Goal: Task Accomplishment & Management: Use online tool/utility

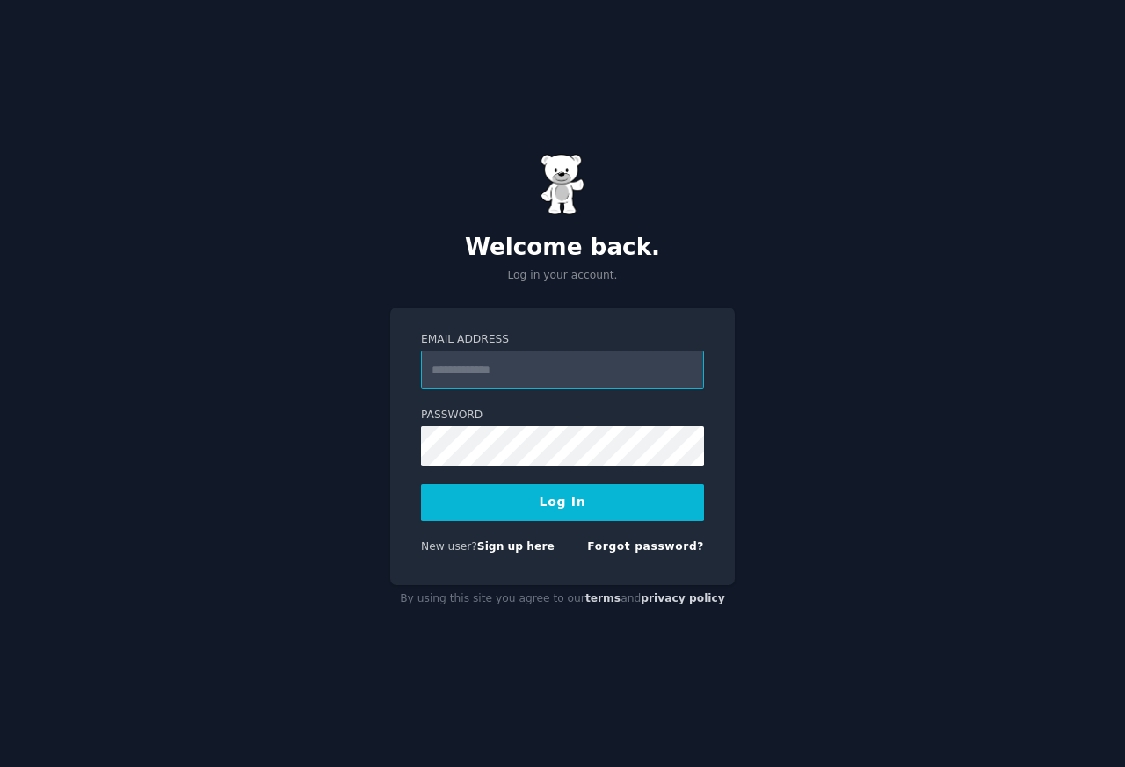
click at [511, 359] on input "Email Address" at bounding box center [562, 370] width 283 height 39
click at [511, 364] on input "Email Address" at bounding box center [562, 370] width 283 height 39
click at [511, 365] on input "Email Address" at bounding box center [562, 370] width 283 height 39
click at [511, 359] on input "Email Address" at bounding box center [562, 370] width 283 height 39
type input "**********"
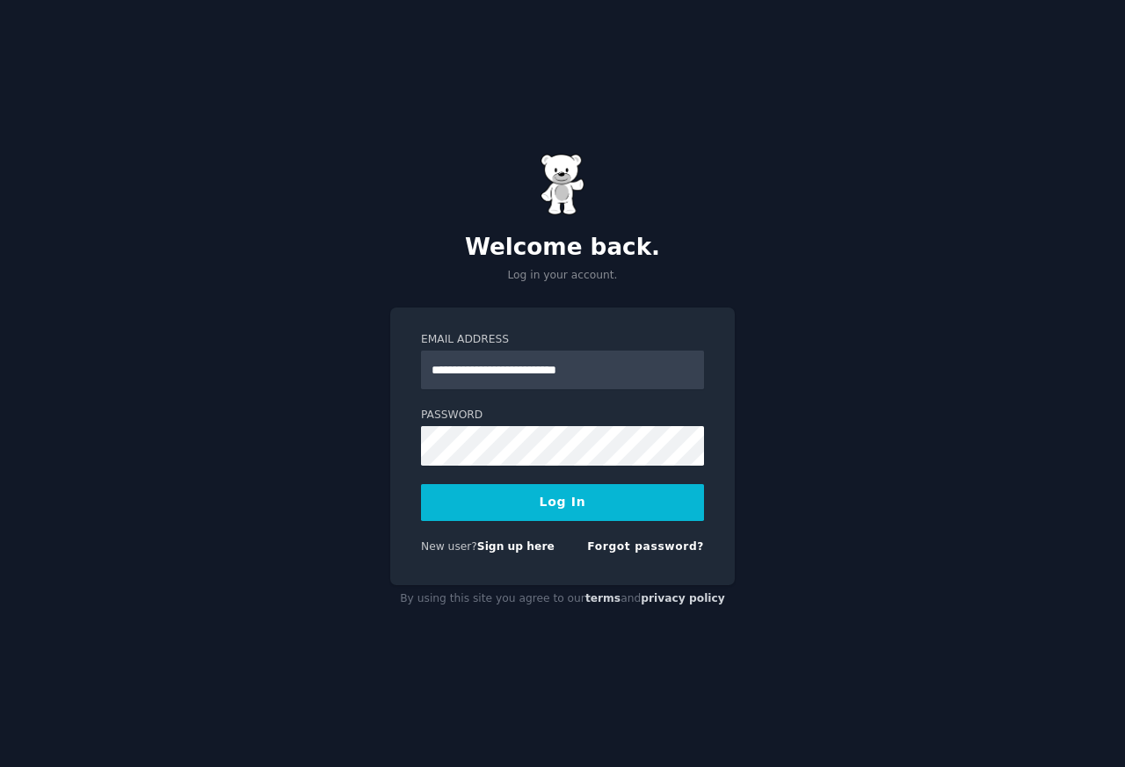
click at [547, 508] on button "Log In" at bounding box center [562, 502] width 283 height 37
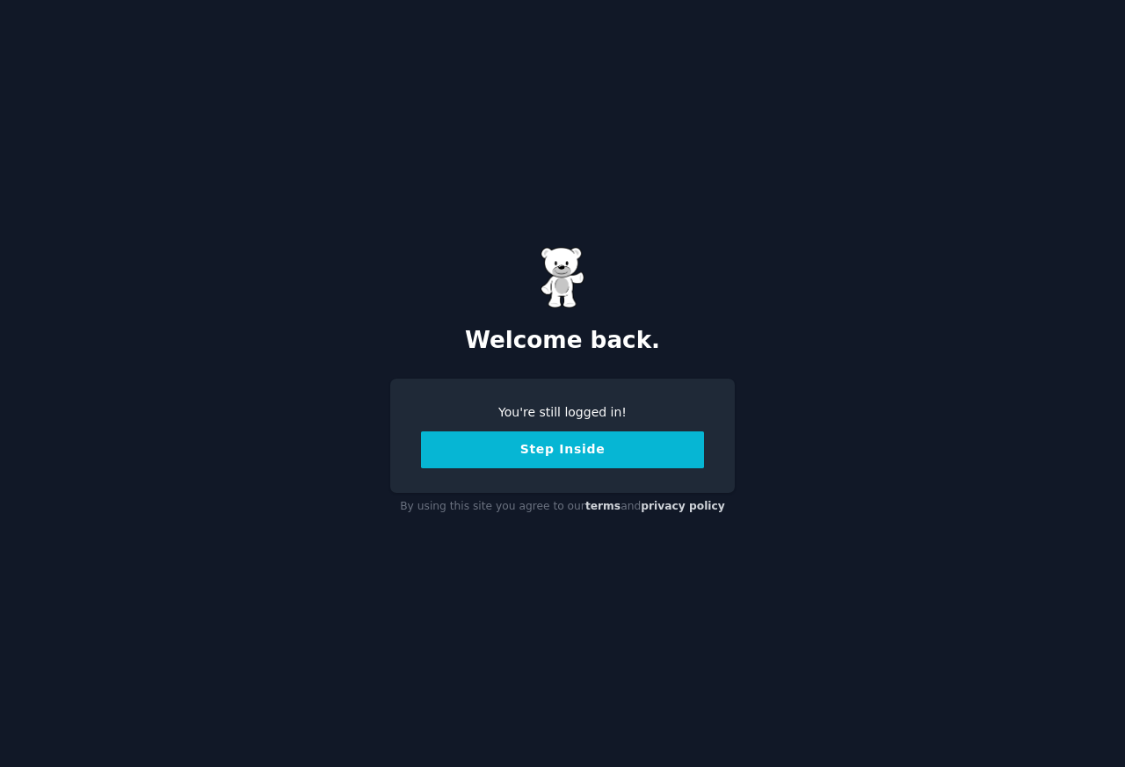
click at [19, 754] on div "Welcome back. You're still logged in! Step Inside By using this site you agree …" at bounding box center [562, 383] width 1125 height 767
click at [555, 452] on button "Step Inside" at bounding box center [562, 450] width 283 height 37
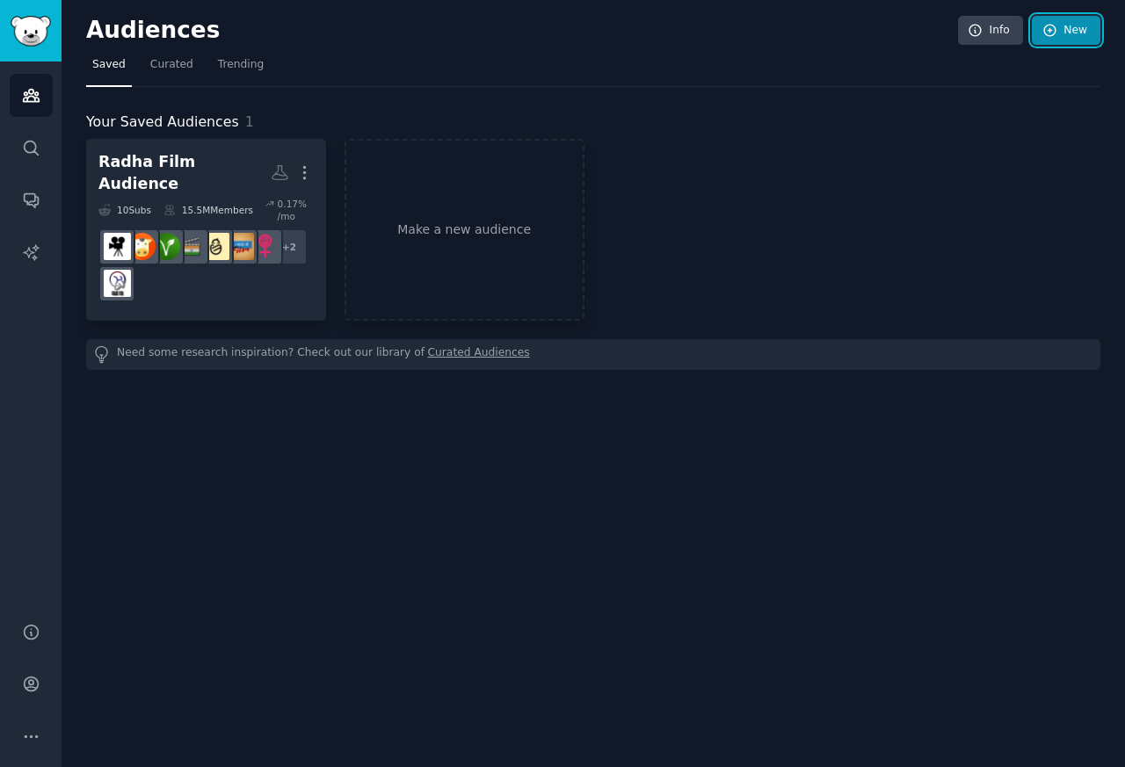
click at [1073, 27] on link "New" at bounding box center [1066, 31] width 69 height 30
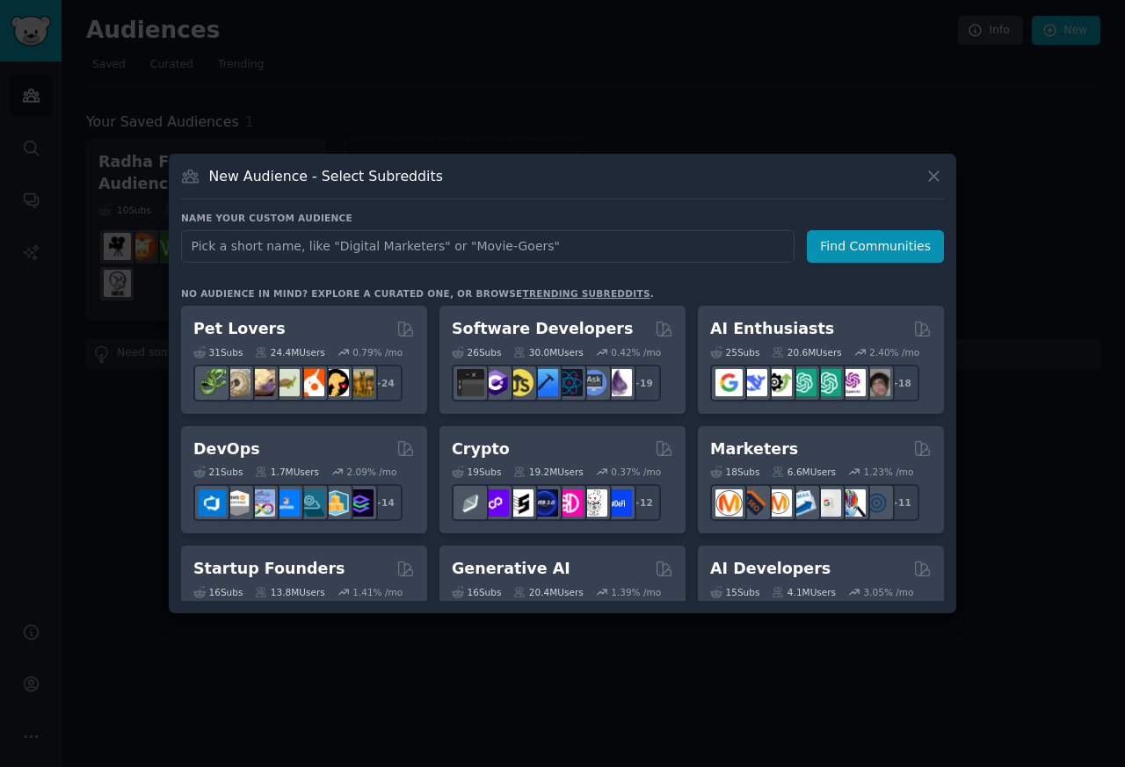
click at [216, 245] on input "text" at bounding box center [487, 246] width 613 height 33
type input "content creators"
click at [858, 246] on button "Find Communities" at bounding box center [875, 246] width 137 height 33
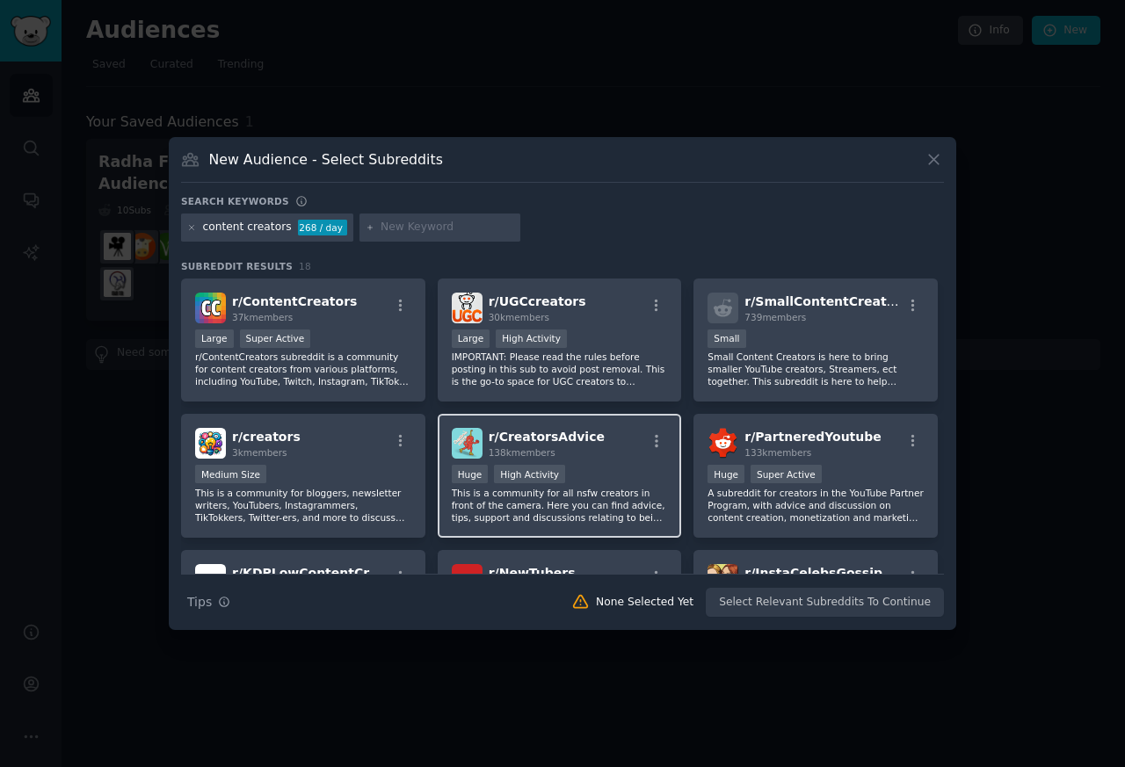
click at [269, 298] on span "r/ ContentCreators" at bounding box center [294, 301] width 125 height 14
click at [275, 455] on span "3k members" at bounding box center [259, 452] width 55 height 11
click at [512, 453] on span "138k members" at bounding box center [522, 452] width 67 height 11
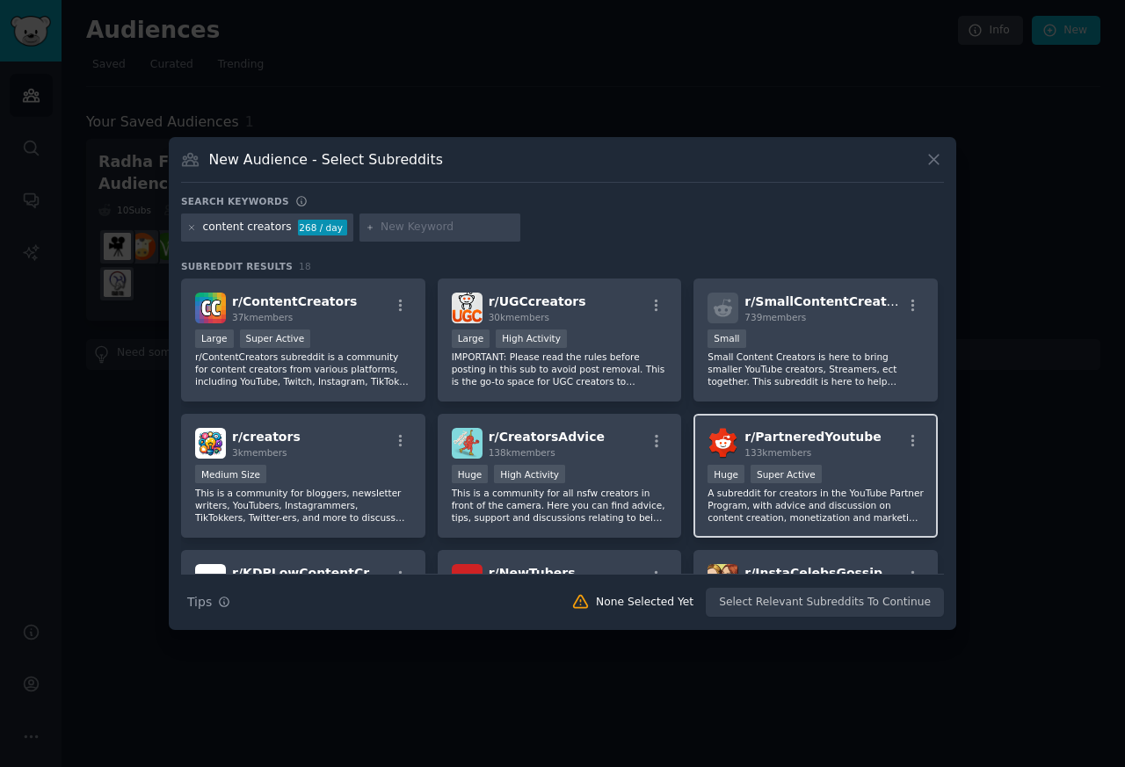
click at [754, 455] on span "133k members" at bounding box center [777, 452] width 67 height 11
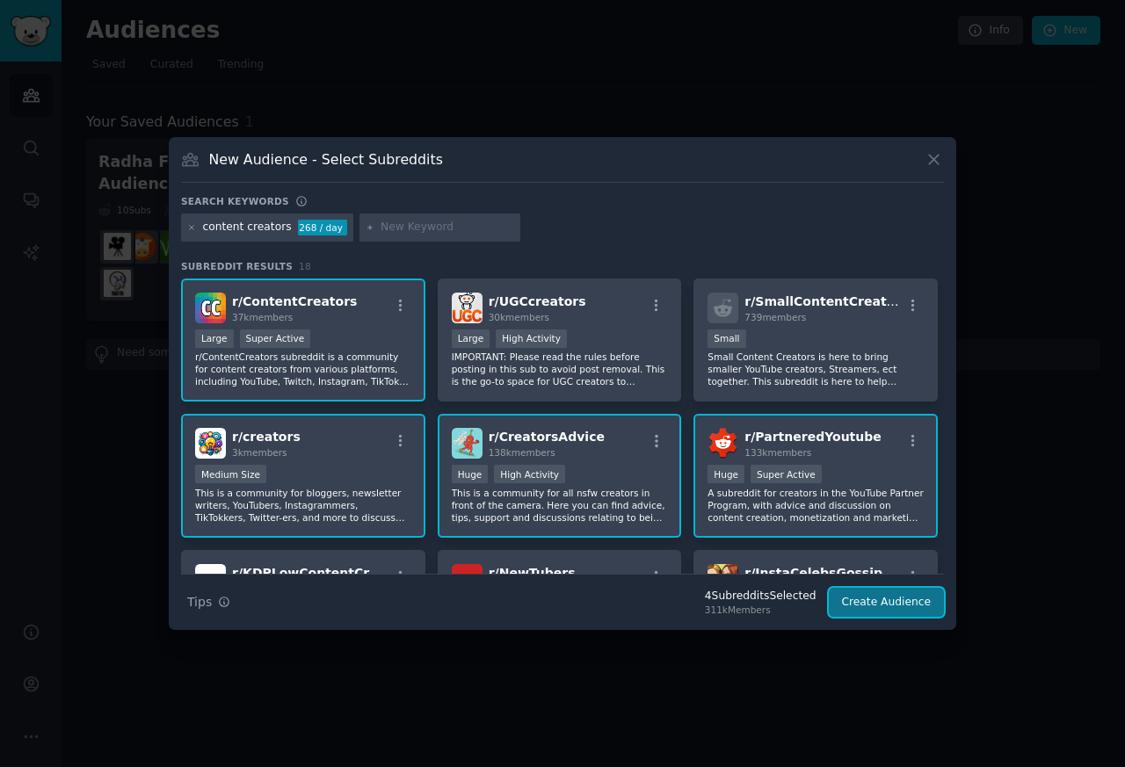
click at [894, 602] on button "Create Audience" at bounding box center [887, 603] width 116 height 30
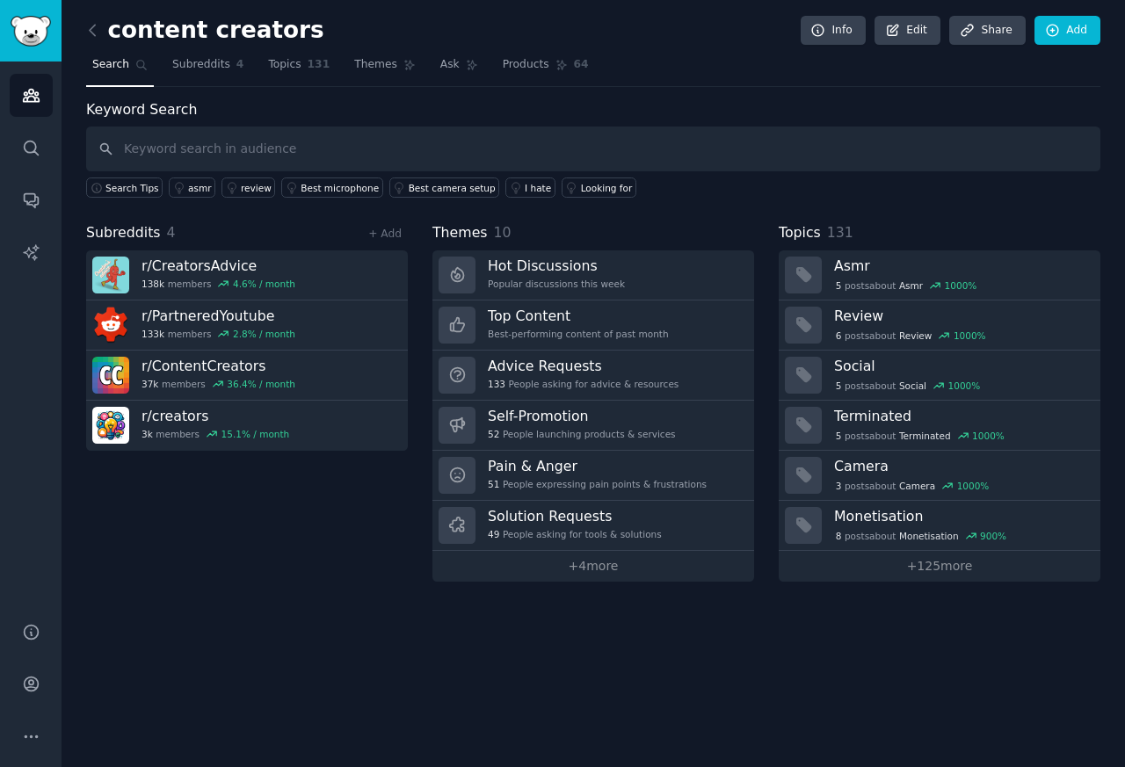
click at [881, 603] on div "content creators Info Edit Share Add Search Subreddits 4 Topics 131 Themes Ask …" at bounding box center [593, 383] width 1063 height 767
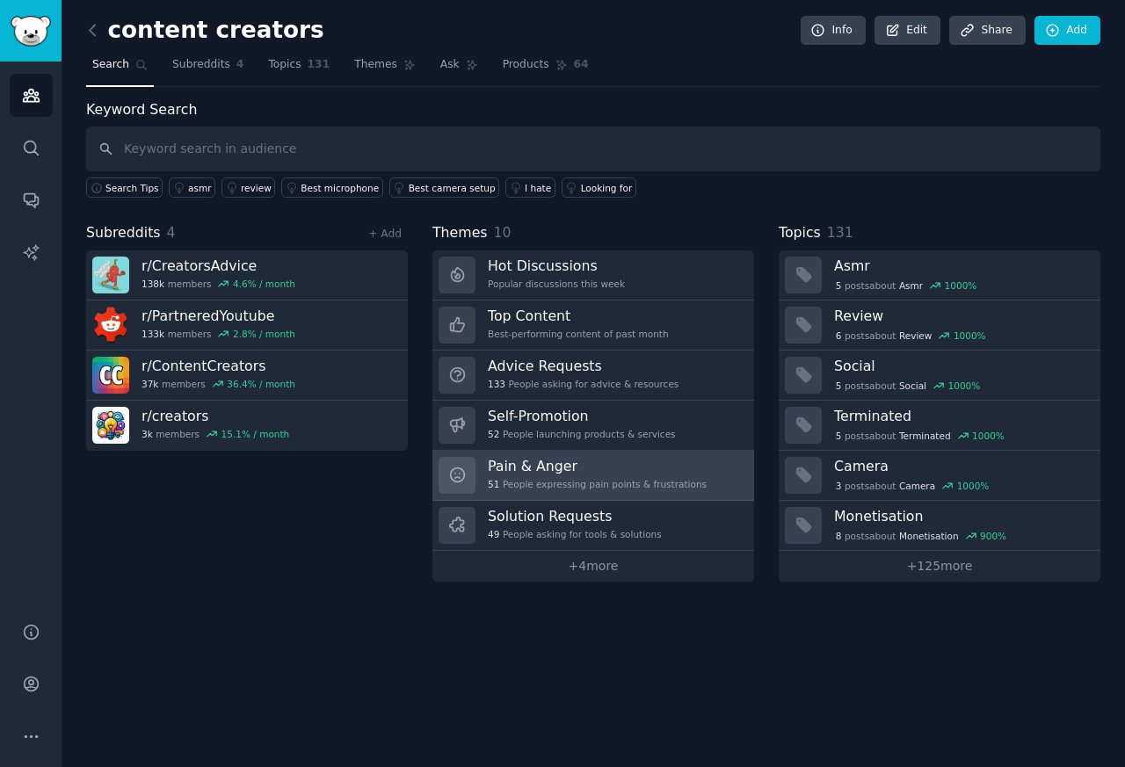
click at [506, 469] on h3 "Pain & Anger" at bounding box center [597, 466] width 219 height 18
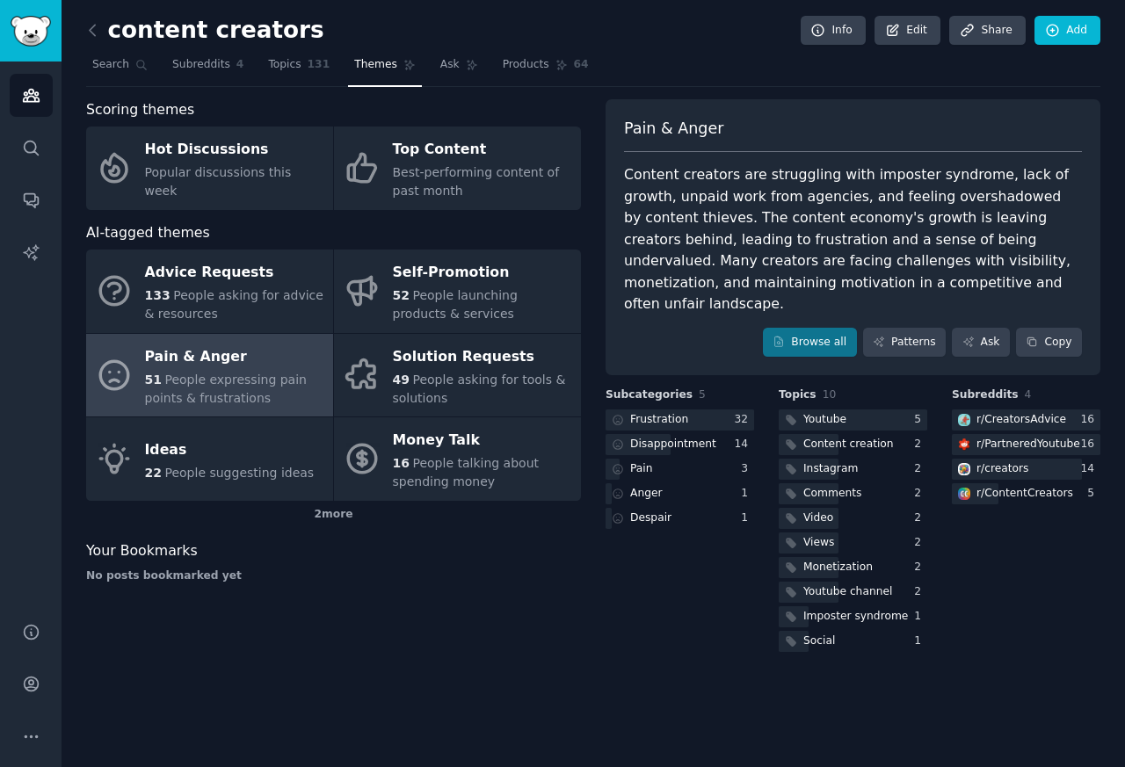
click at [160, 361] on div "Pain & Anger" at bounding box center [234, 357] width 179 height 28
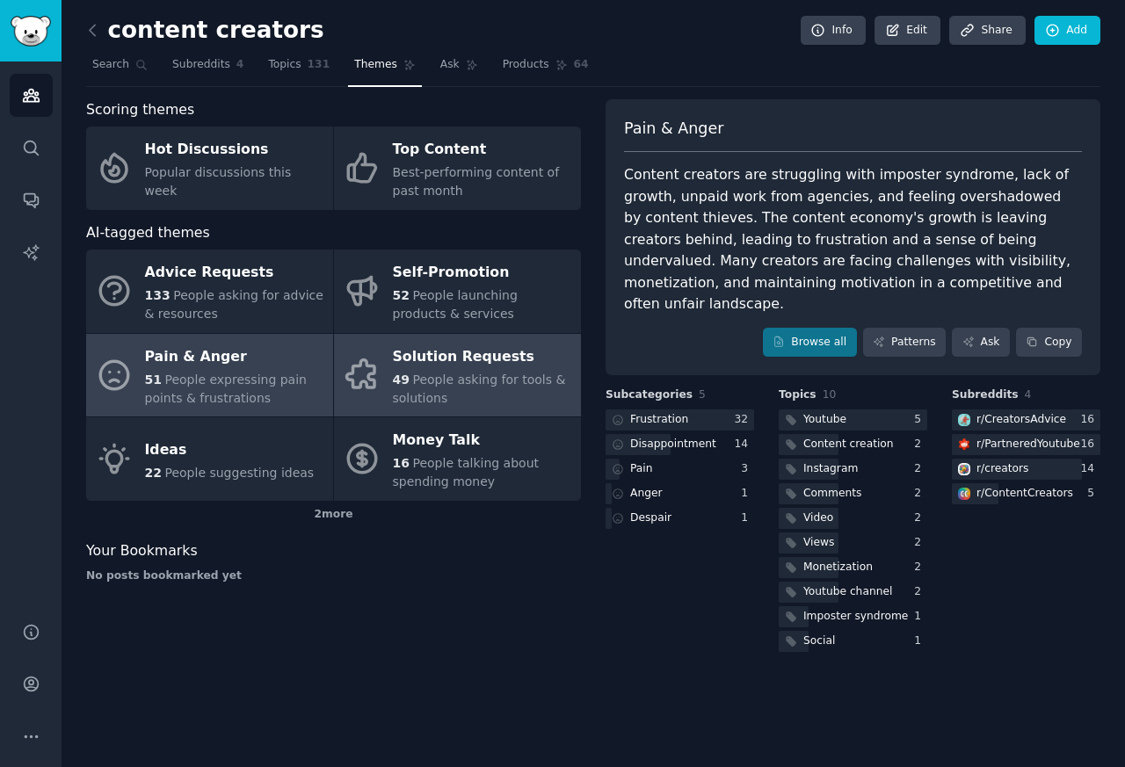
click at [402, 366] on div "Solution Requests" at bounding box center [482, 357] width 179 height 28
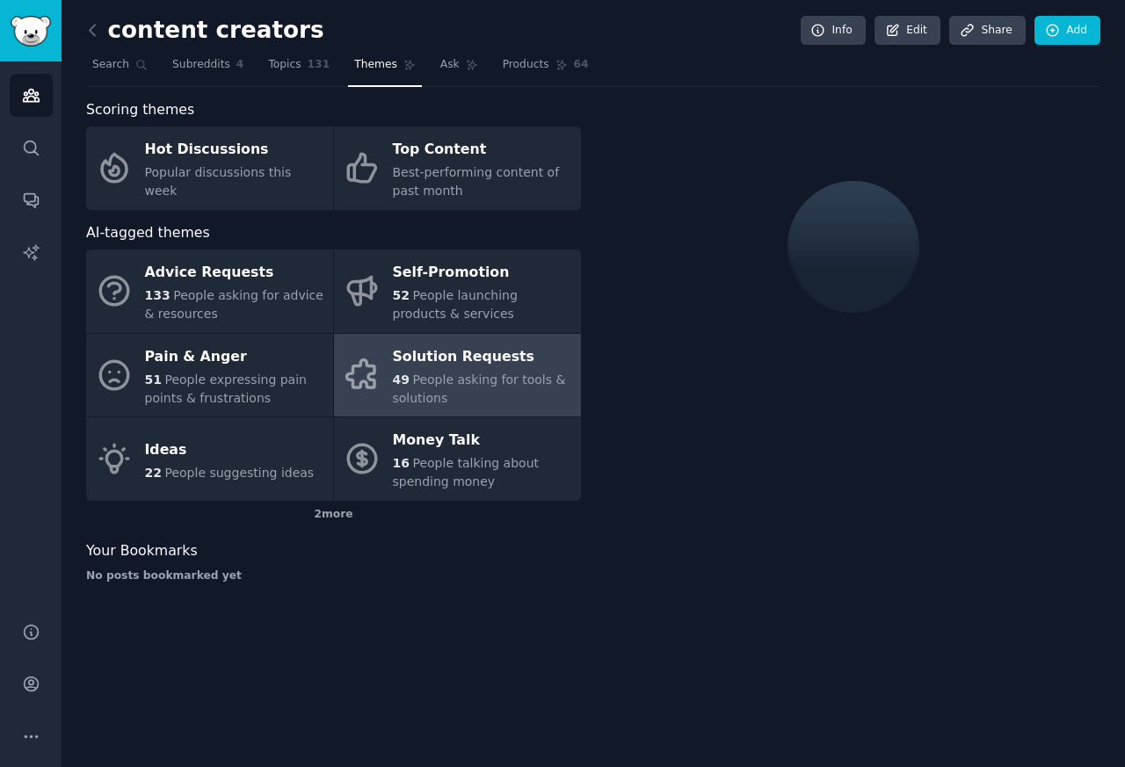
click at [436, 367] on div "Solution Requests" at bounding box center [482, 357] width 179 height 28
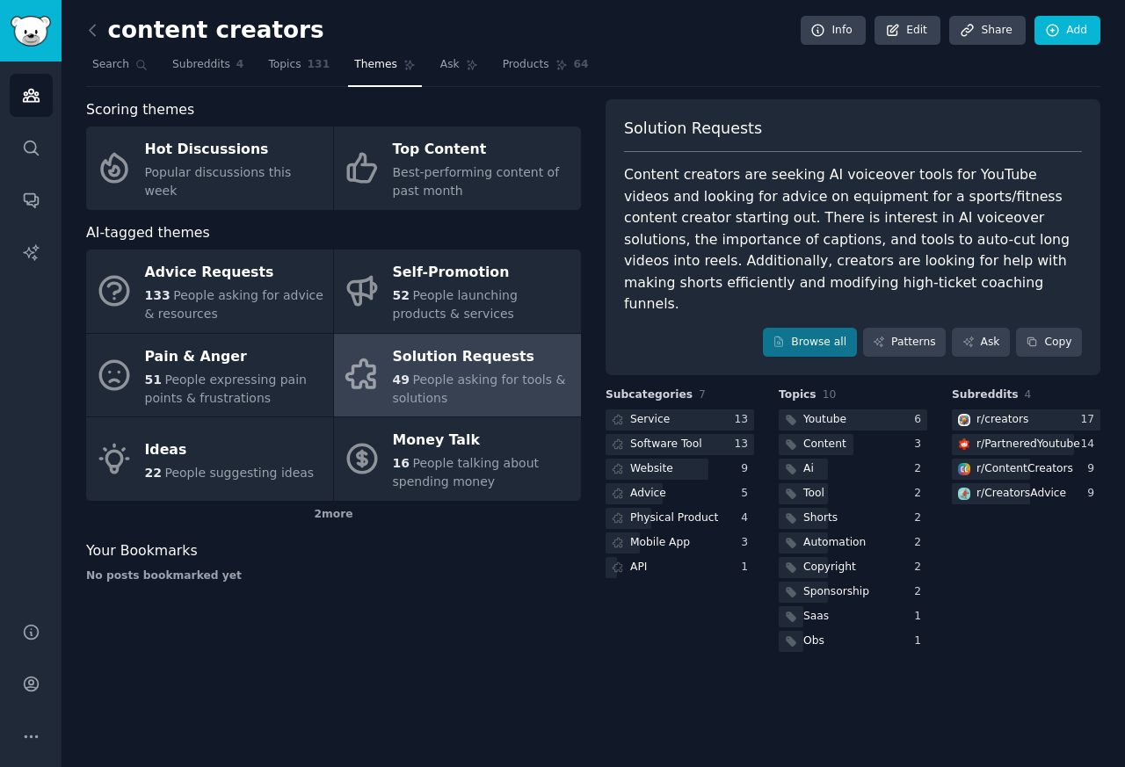
click at [433, 368] on div "Solution Requests" at bounding box center [482, 357] width 179 height 28
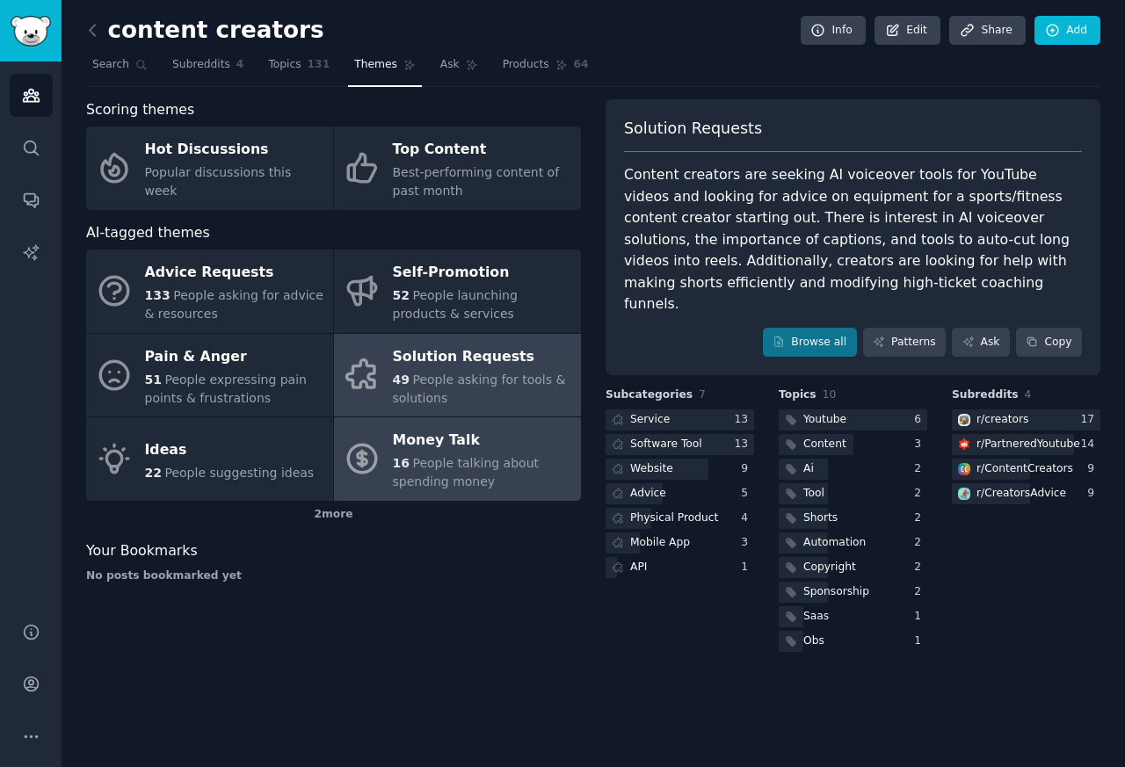
click at [431, 442] on div "Money Talk" at bounding box center [482, 441] width 179 height 28
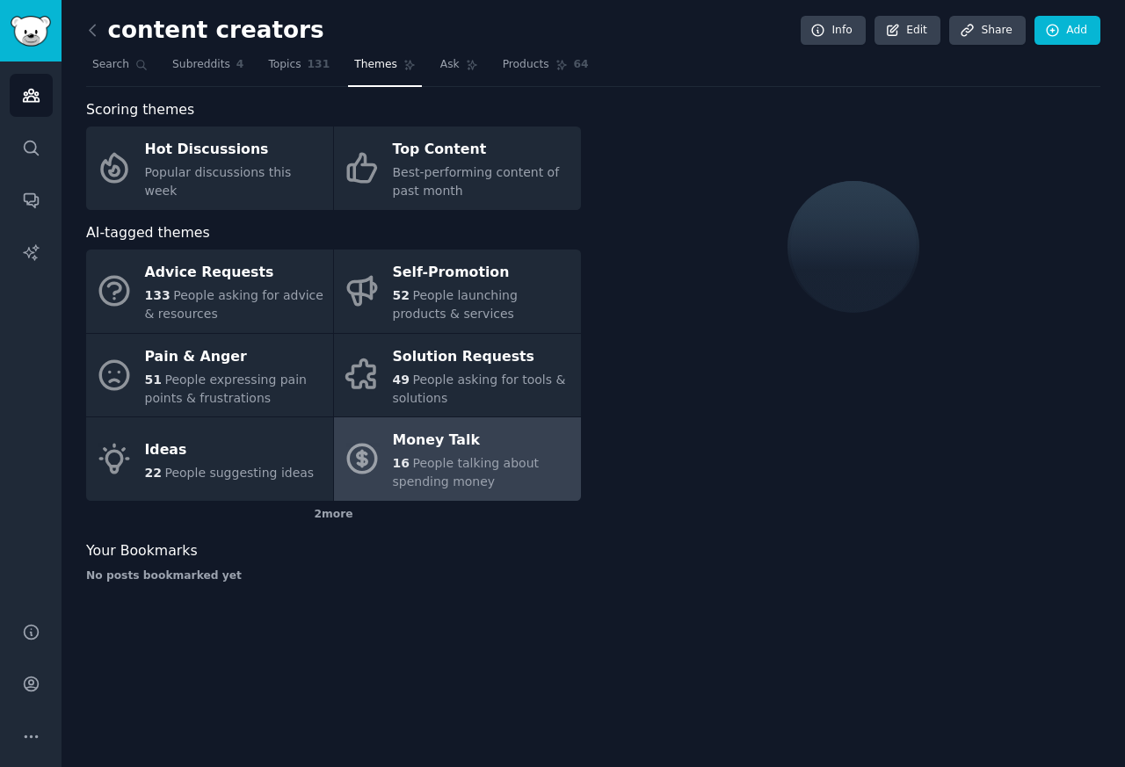
click at [436, 442] on div "Money Talk" at bounding box center [482, 441] width 179 height 28
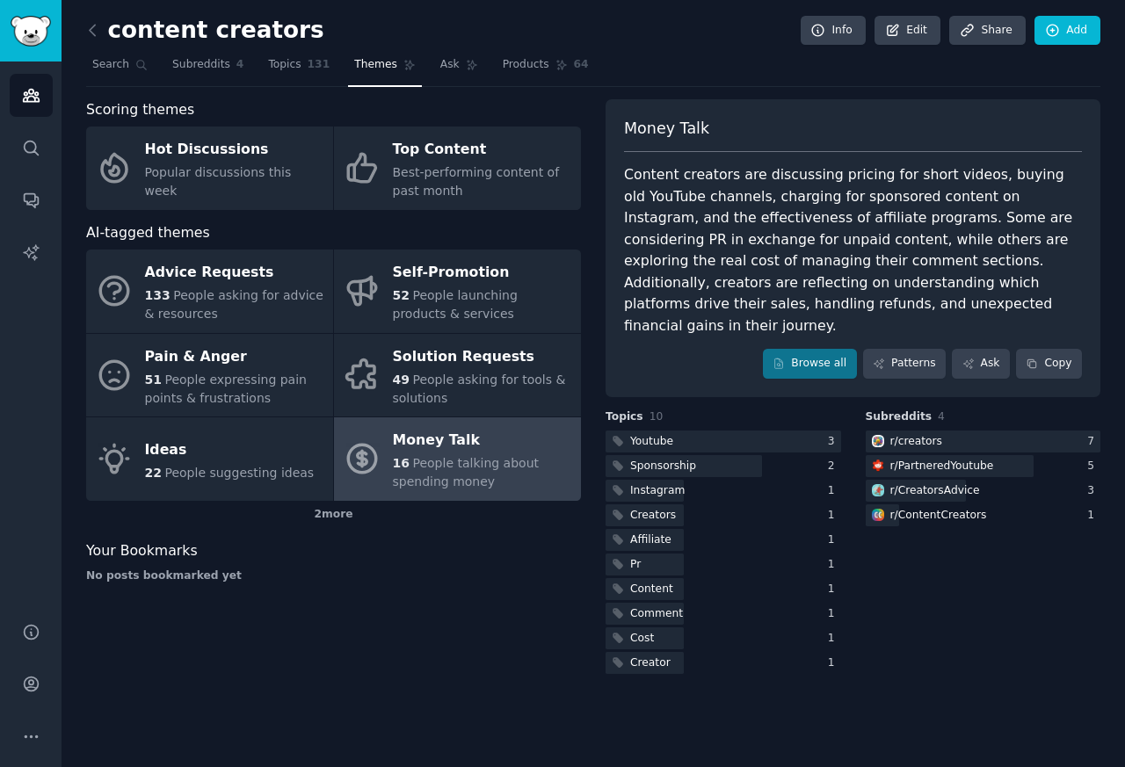
click at [423, 439] on div "Money Talk" at bounding box center [482, 441] width 179 height 28
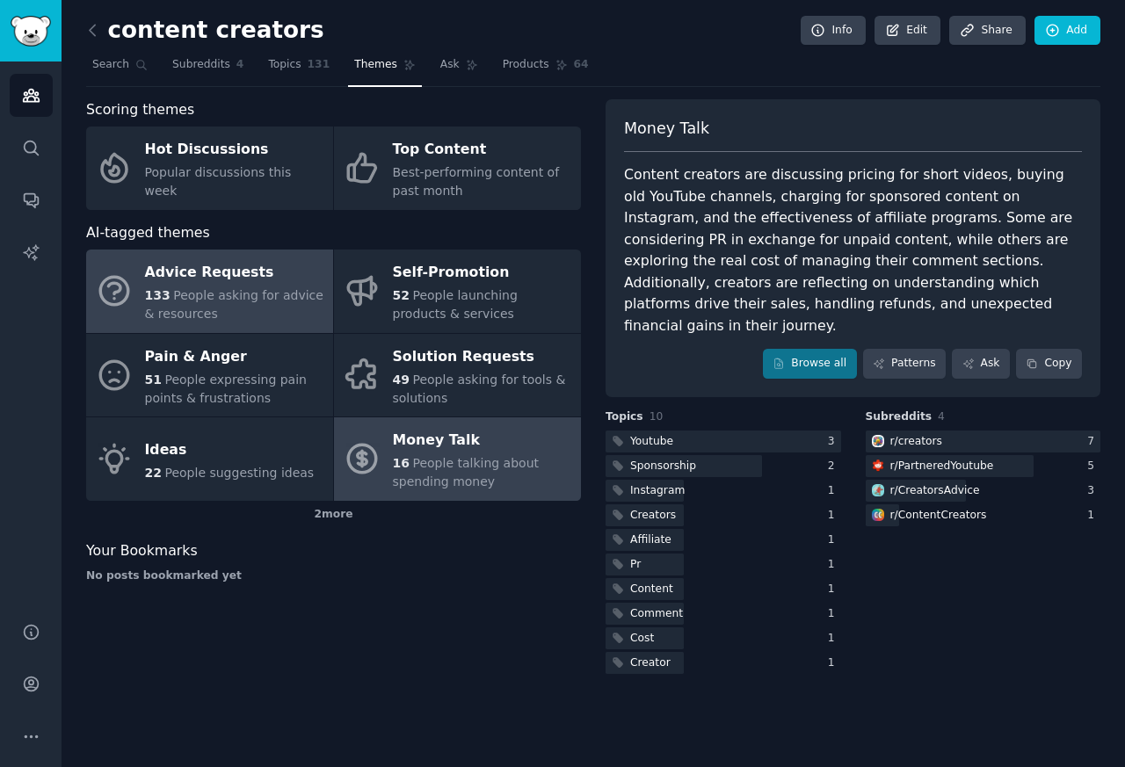
click at [138, 272] on link "Advice Requests 133 People asking for advice & resources" at bounding box center [209, 291] width 247 height 83
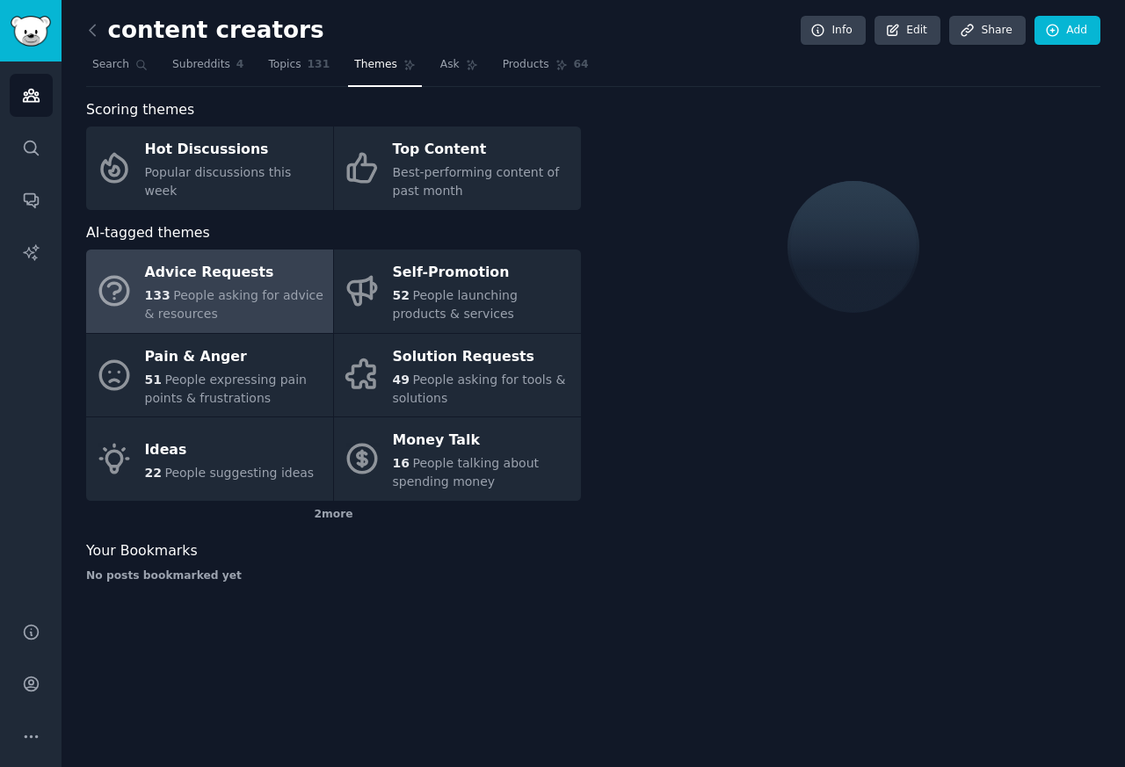
click at [165, 290] on div "133 People asking for advice & resources" at bounding box center [234, 305] width 179 height 37
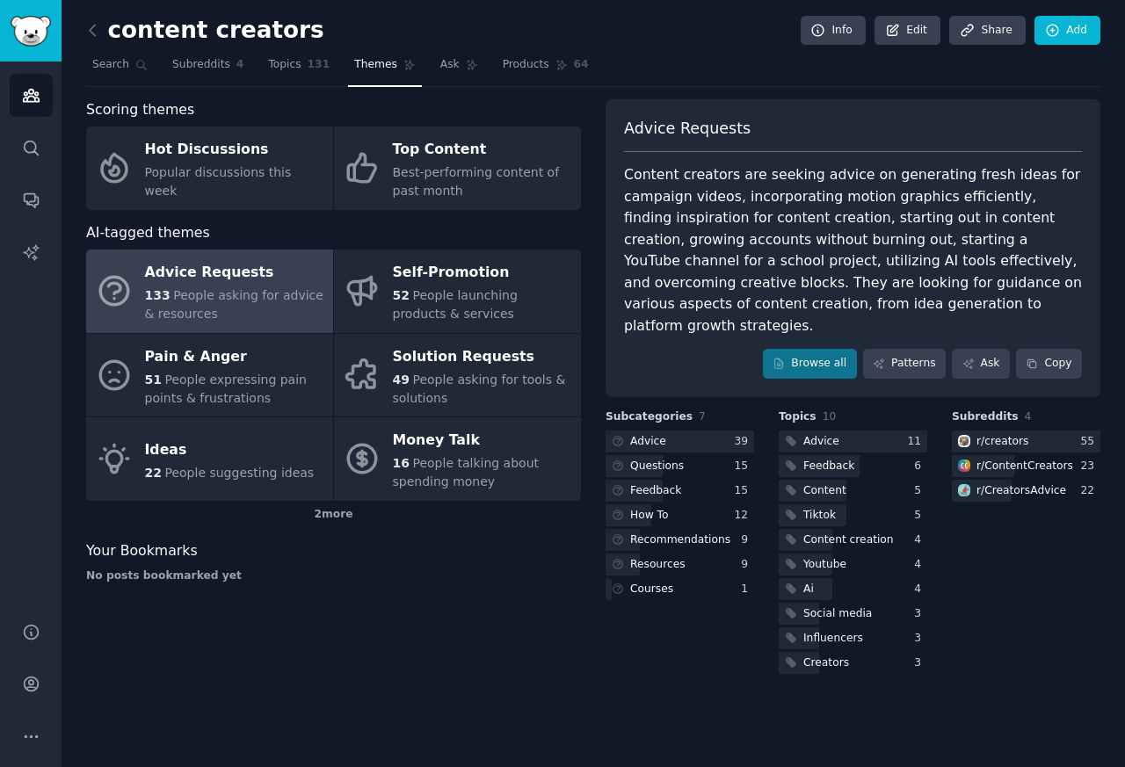
click at [189, 289] on span "People asking for advice & resources" at bounding box center [234, 304] width 178 height 33
click at [129, 65] on link "Search" at bounding box center [120, 69] width 68 height 36
